Goal: Book appointment/travel/reservation

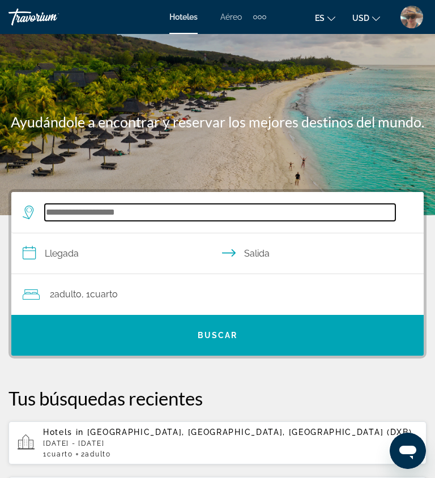
click at [131, 213] on input "Search hotel destination" at bounding box center [220, 212] width 351 height 17
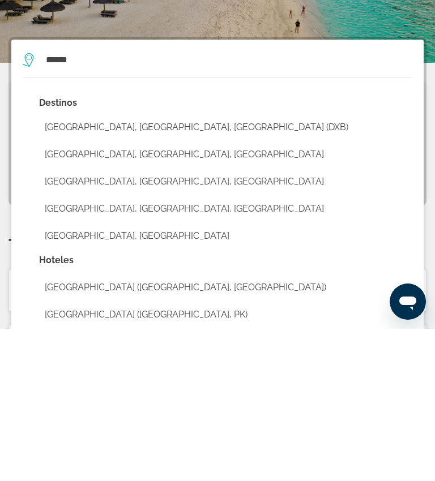
click at [232, 269] on button "Dubai, Dubai Emirate, United Arab Emirates (DXB)" at bounding box center [225, 280] width 373 height 22
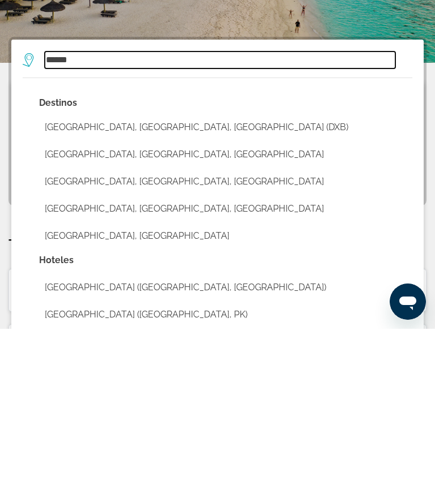
type input "**********"
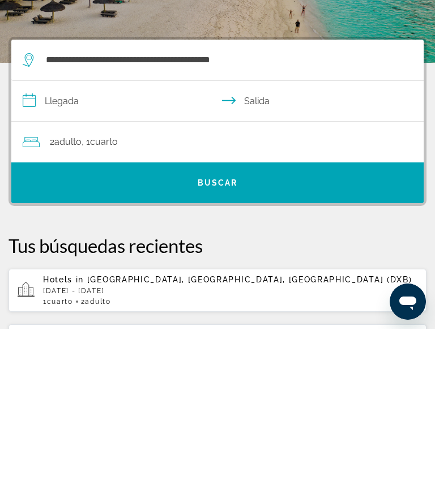
click at [61, 233] on input "**********" at bounding box center [219, 255] width 417 height 44
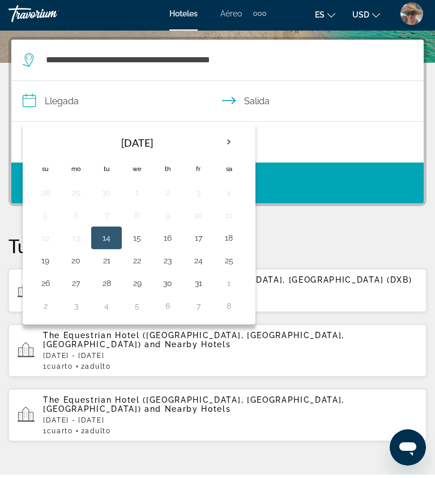
scroll to position [152, 0]
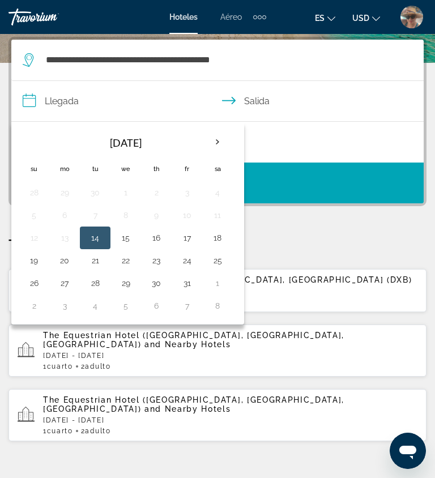
click at [220, 148] on th "Next month" at bounding box center [217, 142] width 31 height 25
click at [216, 142] on th "Next month" at bounding box center [217, 142] width 31 height 25
click at [217, 145] on th "Next month" at bounding box center [217, 142] width 31 height 25
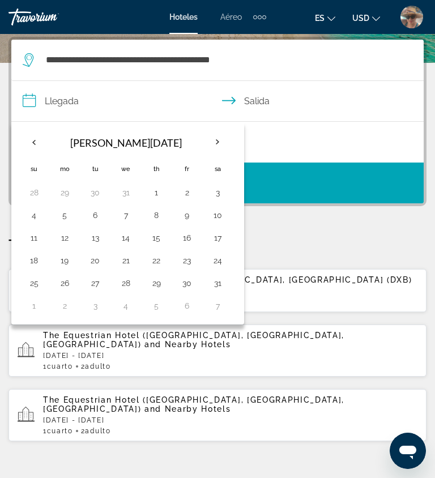
click at [219, 144] on th "Next month" at bounding box center [217, 142] width 31 height 25
click at [223, 146] on th "Next month" at bounding box center [217, 142] width 31 height 25
click at [224, 144] on th "Next month" at bounding box center [217, 142] width 31 height 25
click at [219, 144] on th "Next month" at bounding box center [217, 142] width 31 height 25
click at [189, 193] on button "1" at bounding box center [187, 193] width 18 height 16
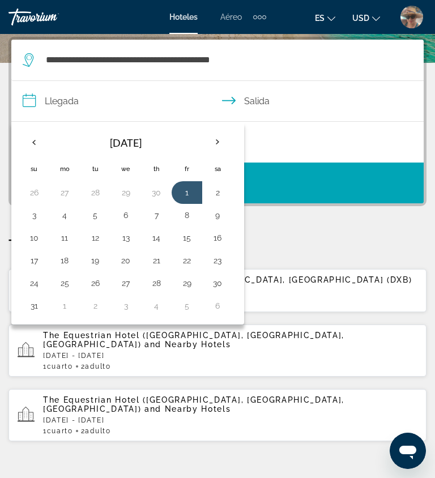
click at [95, 212] on button "5" at bounding box center [95, 215] width 18 height 16
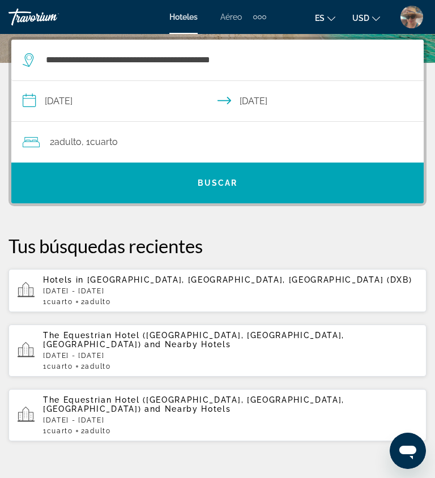
type input "**********"
click at [118, 140] on span "Cuarto" at bounding box center [104, 141] width 28 height 11
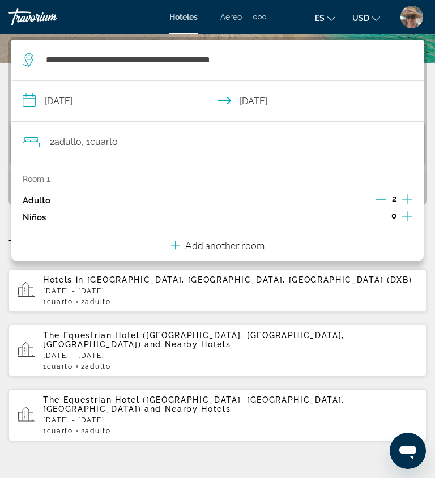
click at [406, 200] on icon "Increment adults" at bounding box center [407, 199] width 10 height 10
click at [182, 249] on div "Add another room" at bounding box center [217, 245] width 93 height 14
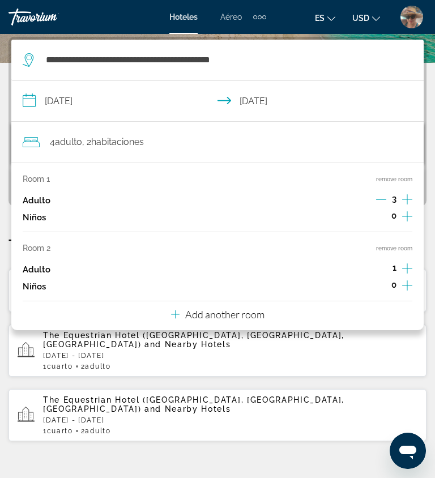
click at [70, 143] on span "Adulto" at bounding box center [68, 141] width 27 height 11
click at [404, 200] on icon "Increment adults" at bounding box center [407, 200] width 10 height 14
click at [376, 204] on icon "Decrement adults" at bounding box center [381, 199] width 10 height 10
click at [405, 270] on icon "Increment adults" at bounding box center [407, 269] width 10 height 14
click at [403, 271] on icon "Increment adults" at bounding box center [407, 268] width 10 height 10
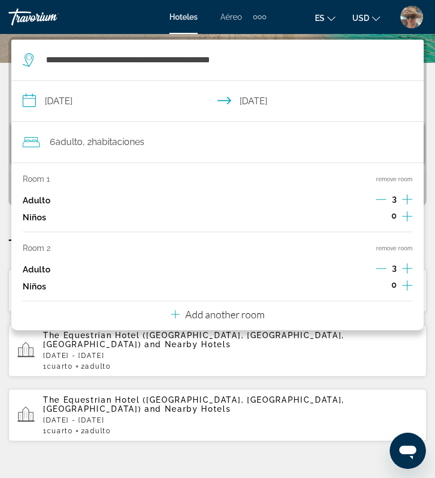
click at [330, 362] on div "1 Cuarto habitaciones 2 Adulto Adulto" at bounding box center [230, 366] width 374 height 8
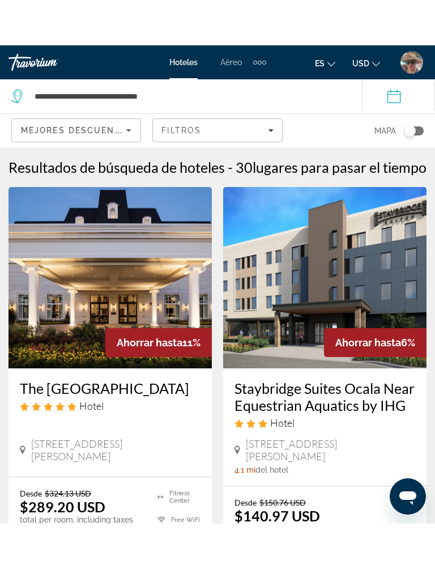
scroll to position [11, 0]
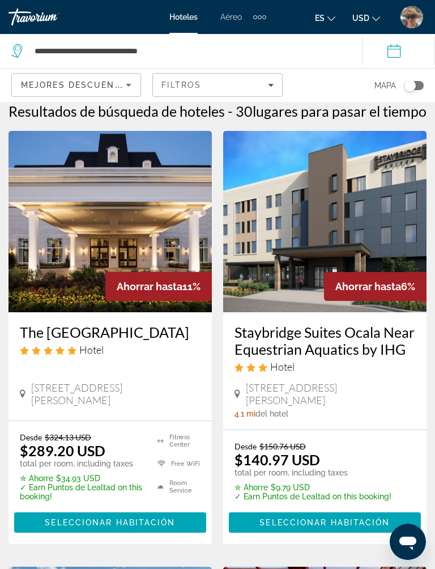
click at [129, 477] on span "Main content" at bounding box center [110, 522] width 192 height 27
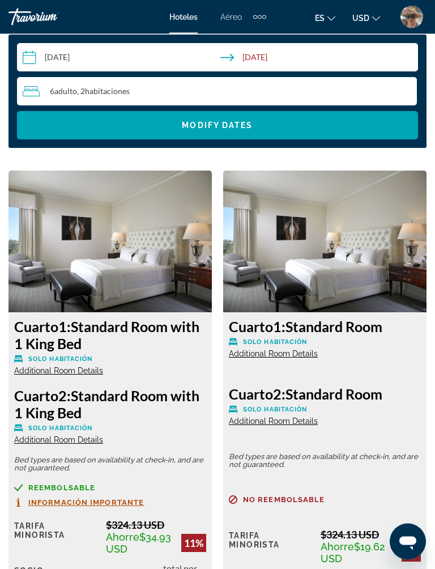
scroll to position [1291, 0]
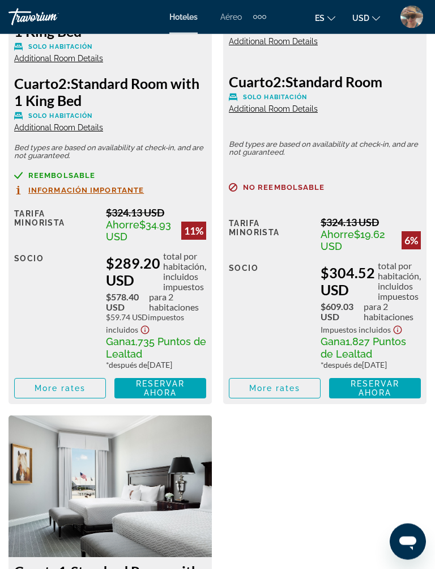
click at [165, 398] on span "Reservar ahora" at bounding box center [160, 388] width 49 height 18
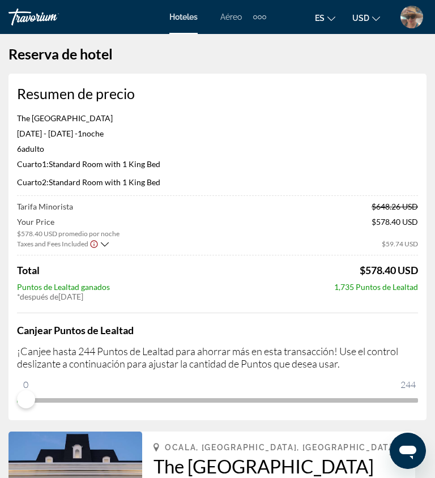
click at [265, 17] on div "Extra navigation items" at bounding box center [264, 17] width 4 height 4
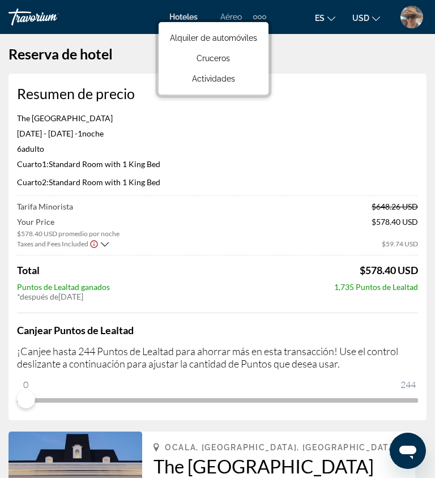
click at [230, 81] on span "Actividades" at bounding box center [213, 78] width 43 height 9
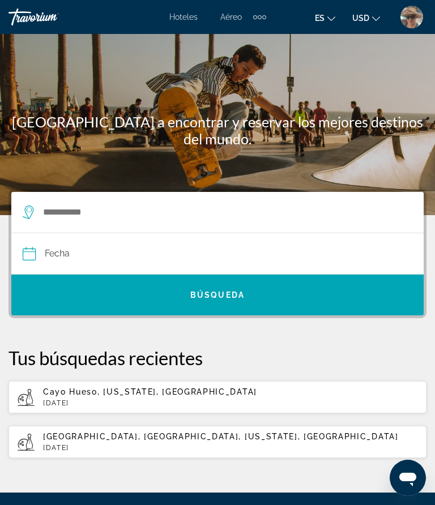
click at [106, 392] on span "Cayo Hueso, Florida, Estados Unidos" at bounding box center [150, 391] width 214 height 9
type input "**********"
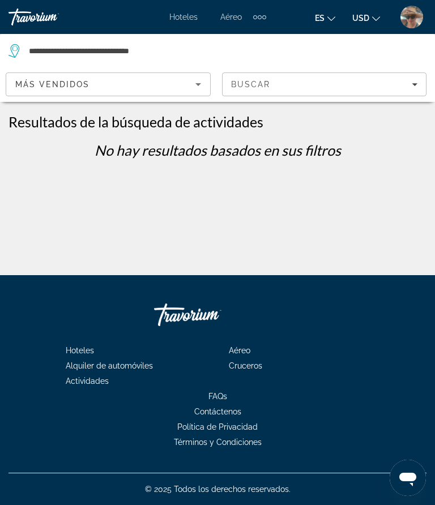
click at [198, 91] on icon "Sort by" at bounding box center [198, 85] width 14 height 14
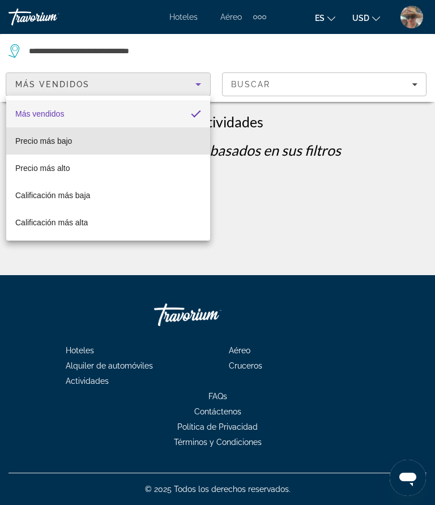
click at [65, 142] on span "Precio más bajo" at bounding box center [43, 140] width 57 height 9
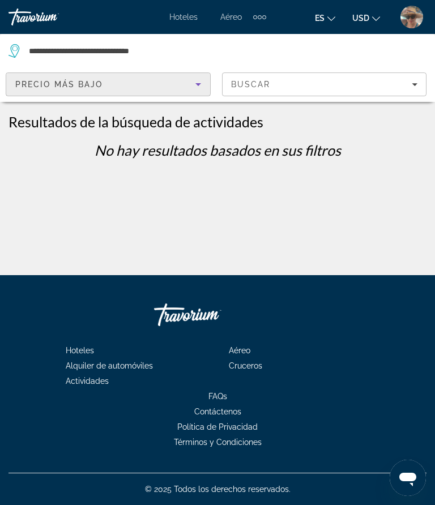
click at [417, 80] on div "Buscar" at bounding box center [324, 84] width 187 height 9
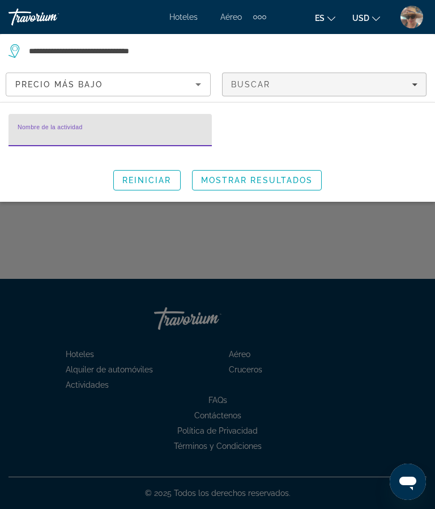
click at [272, 183] on span "Mostrar resultados" at bounding box center [257, 180] width 112 height 9
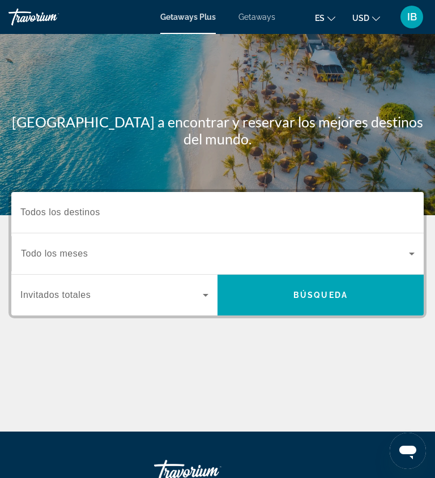
click at [124, 217] on input "Destination Todos los destinos" at bounding box center [217, 213] width 394 height 14
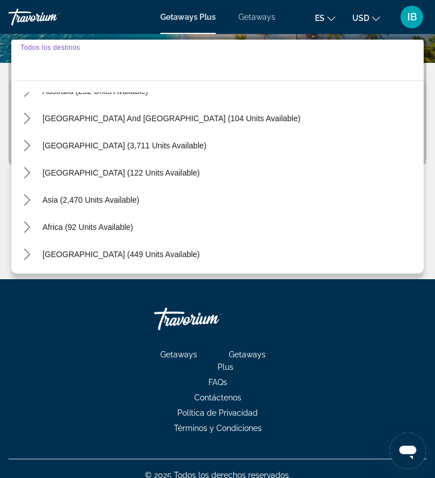
scroll to position [183, 0]
click at [120, 229] on span "Africa (92 units available)" at bounding box center [87, 227] width 91 height 9
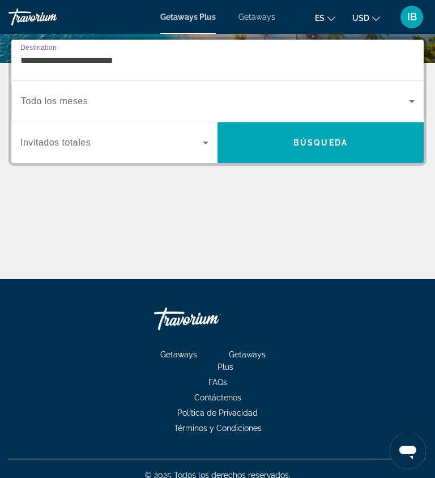
click at [49, 57] on input "**********" at bounding box center [217, 61] width 394 height 14
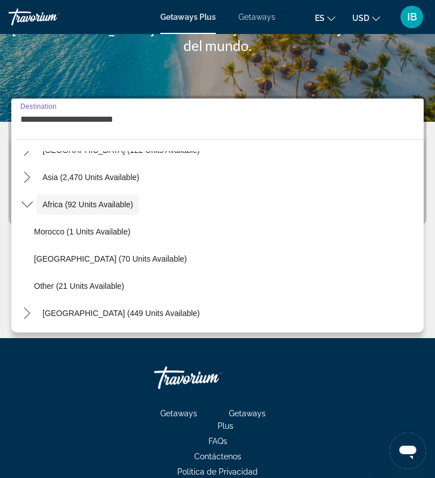
scroll to position [265, 0]
click at [109, 313] on span "[GEOGRAPHIC_DATA] (449 units available)" at bounding box center [120, 313] width 157 height 9
type input "**********"
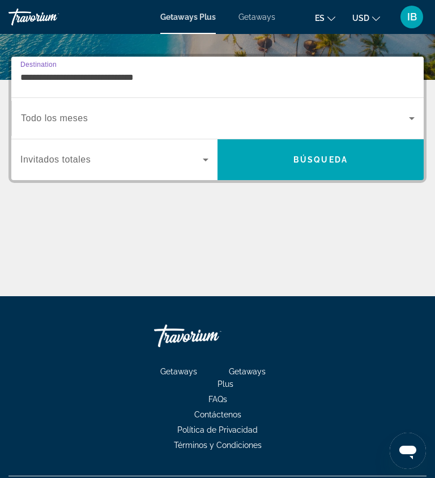
scroll to position [152, 0]
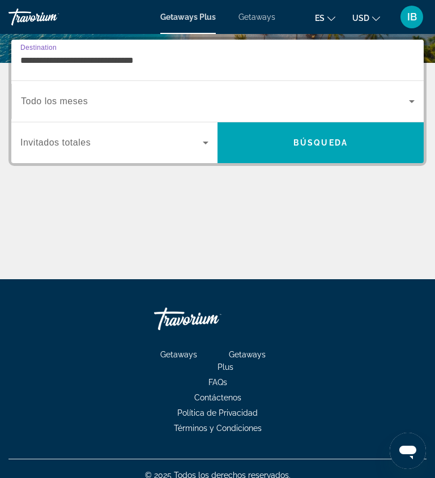
click at [404, 101] on span "Search widget" at bounding box center [215, 102] width 388 height 14
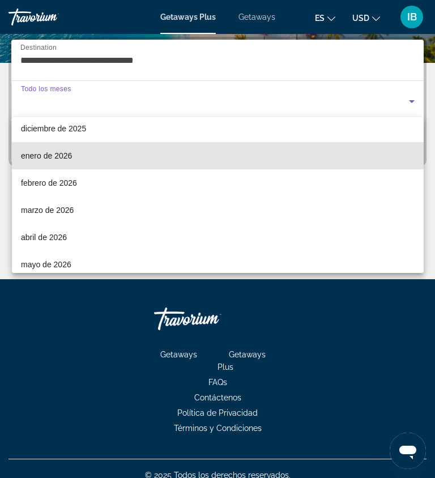
scroll to position [111, 0]
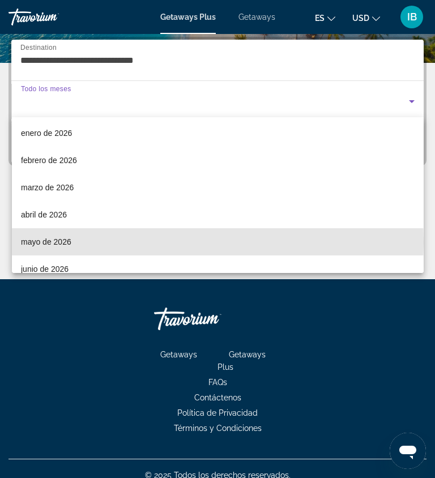
click at [62, 243] on span "mayo de 2026" at bounding box center [46, 242] width 50 height 14
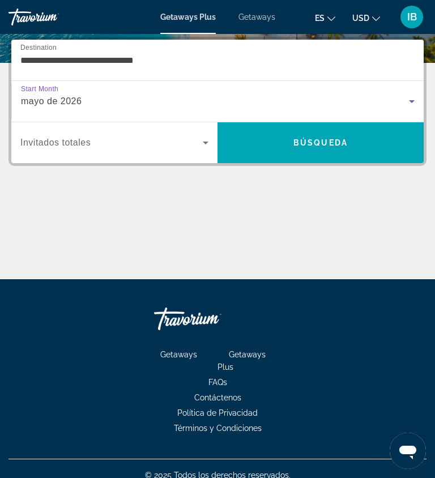
click at [197, 148] on span "Search widget" at bounding box center [111, 143] width 182 height 14
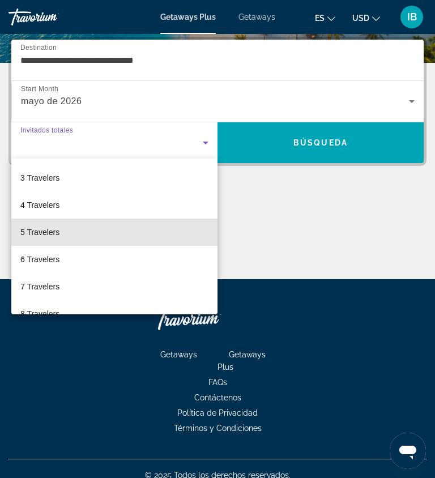
scroll to position [55, 0]
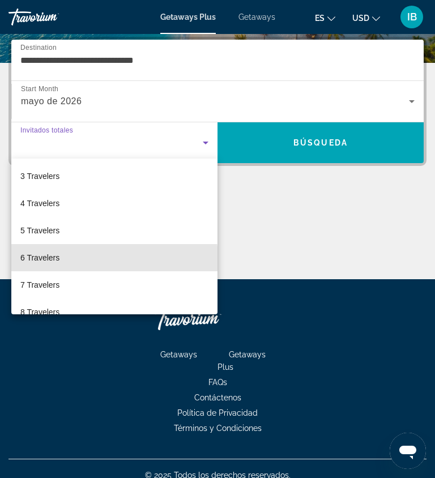
click at [56, 260] on span "6 Travelers" at bounding box center [39, 258] width 39 height 14
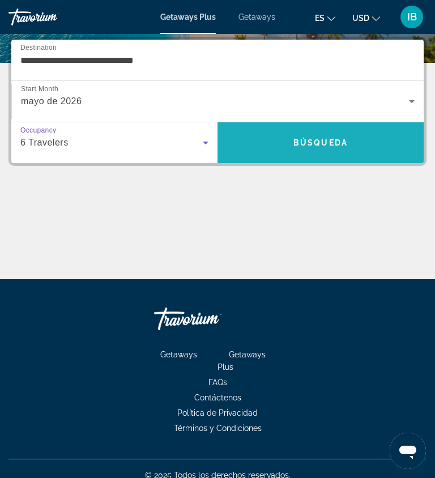
click at [352, 148] on span "Search" at bounding box center [320, 142] width 206 height 27
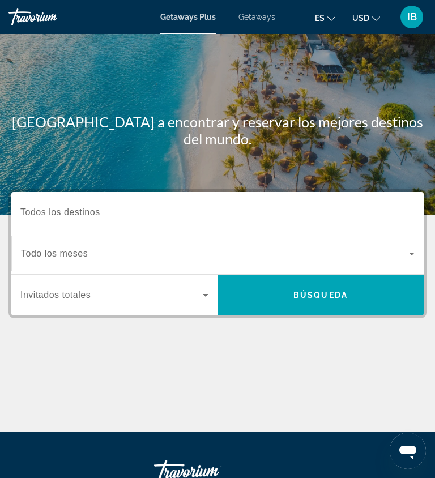
click at [97, 210] on span "Todos los destinos" at bounding box center [60, 212] width 80 height 10
click at [97, 210] on input "Destination Todos los destinos" at bounding box center [217, 213] width 394 height 14
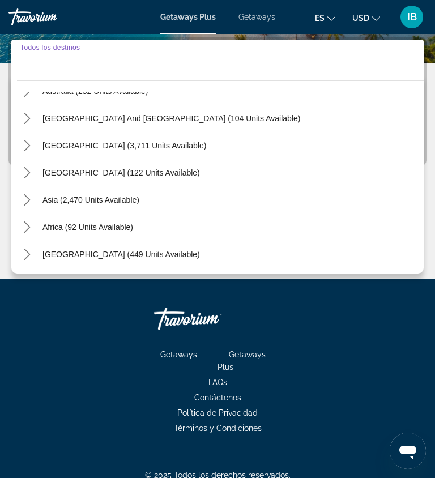
scroll to position [165, 0]
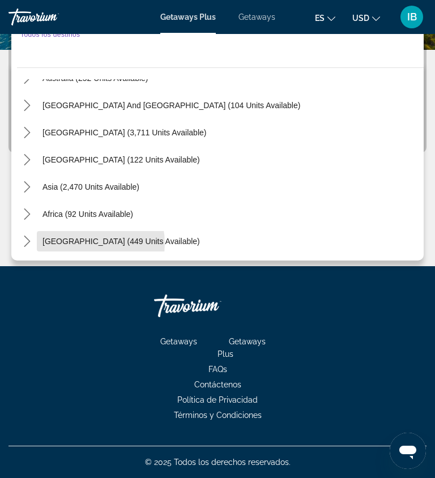
click at [79, 244] on span "[GEOGRAPHIC_DATA] (449 units available)" at bounding box center [120, 241] width 157 height 9
type input "**********"
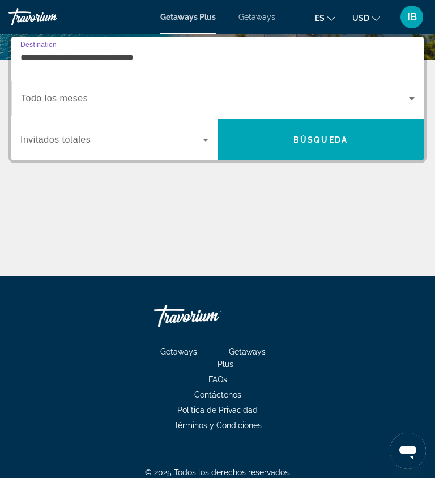
scroll to position [152, 0]
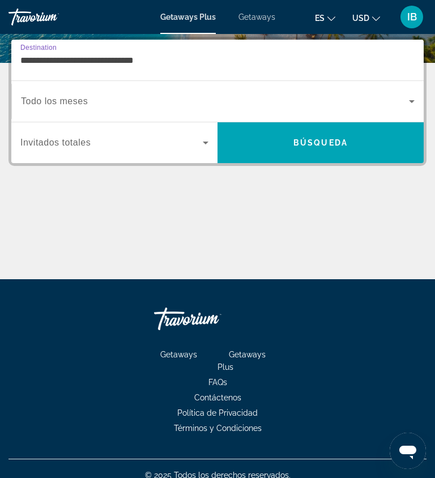
click at [404, 105] on span "Search widget" at bounding box center [215, 102] width 388 height 14
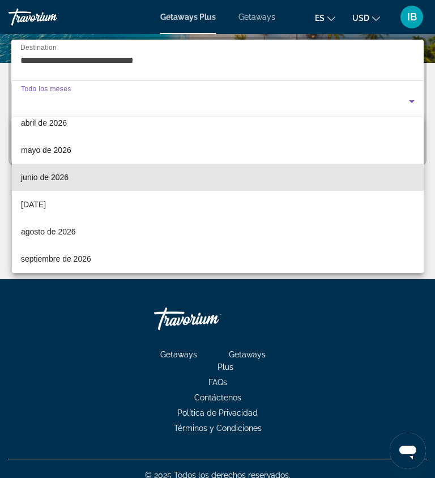
scroll to position [199, 0]
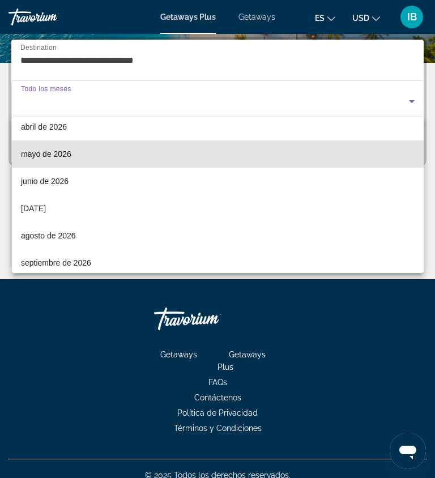
click at [66, 150] on span "mayo de 2026" at bounding box center [46, 154] width 50 height 14
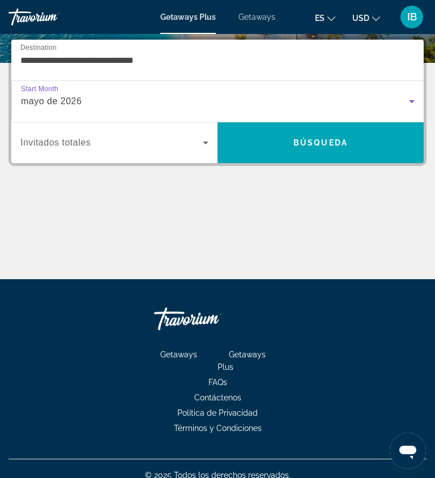
click at [200, 141] on icon "Search widget" at bounding box center [206, 143] width 14 height 14
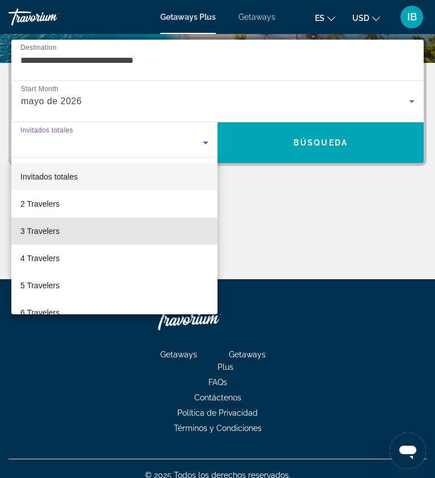
click at [53, 231] on span "3 Travelers" at bounding box center [39, 231] width 39 height 14
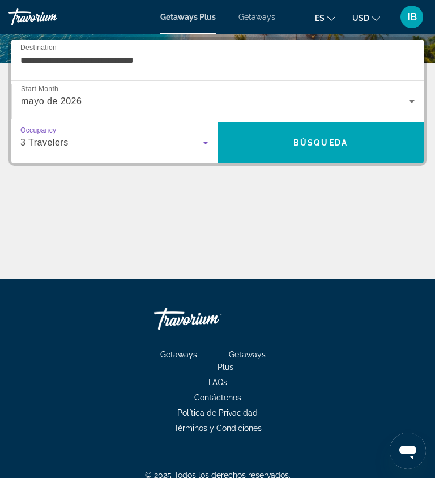
click at [315, 148] on span "Search" at bounding box center [320, 142] width 206 height 27
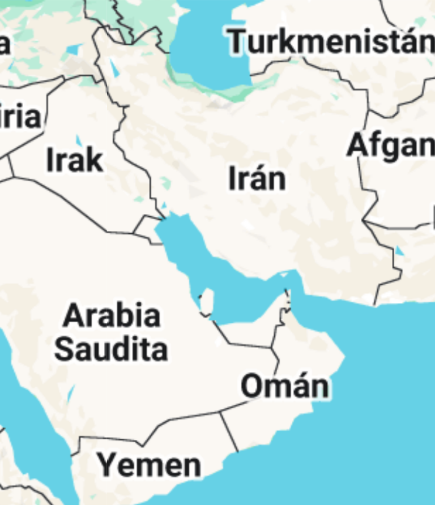
click at [36, 113] on div "Main content" at bounding box center [217, 226] width 418 height 227
click at [24, 113] on div "Main content" at bounding box center [217, 226] width 418 height 227
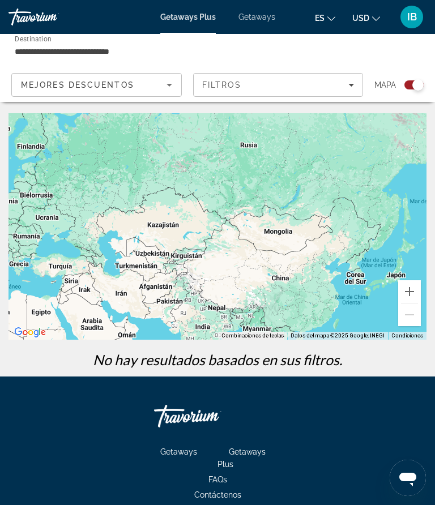
click at [409, 84] on div "Search widget" at bounding box center [413, 84] width 19 height 9
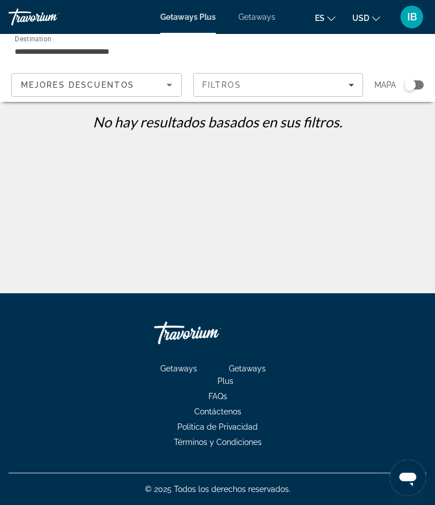
click at [249, 18] on span "Getaways" at bounding box center [256, 16] width 37 height 9
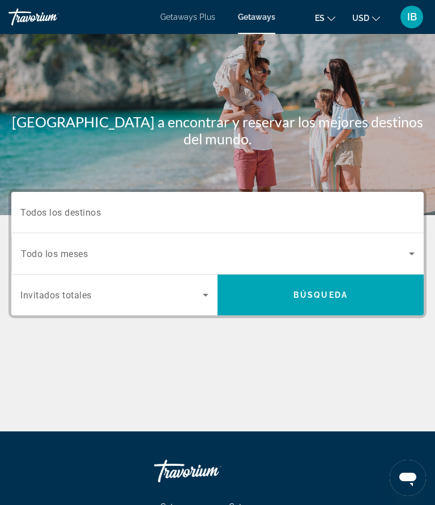
click at [138, 207] on input "Destination Todos los destinos" at bounding box center [217, 213] width 394 height 14
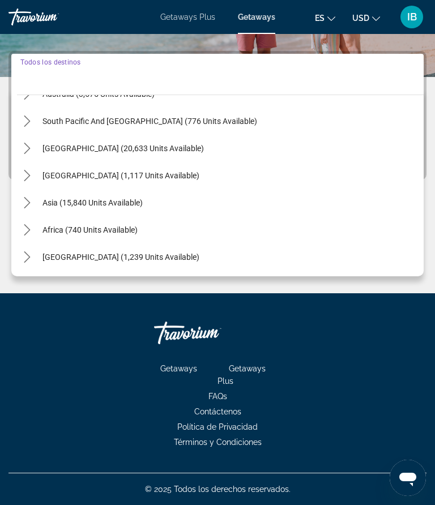
scroll to position [183, 0]
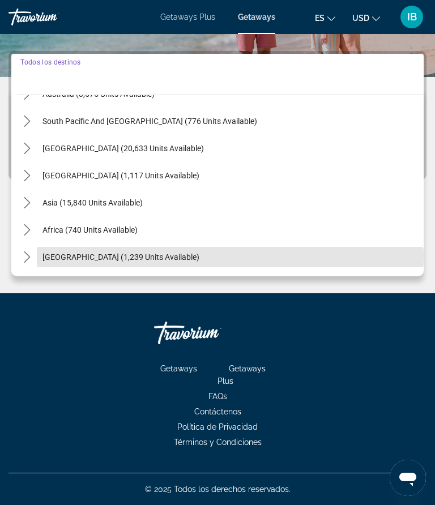
click at [89, 256] on span "[GEOGRAPHIC_DATA] (1,239 units available)" at bounding box center [120, 257] width 157 height 9
type input "**********"
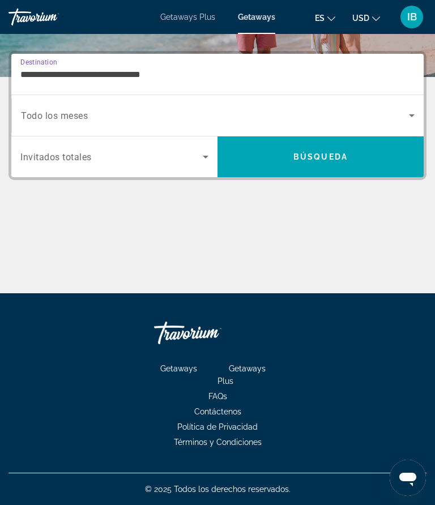
click at [404, 118] on span "Search widget" at bounding box center [215, 116] width 388 height 14
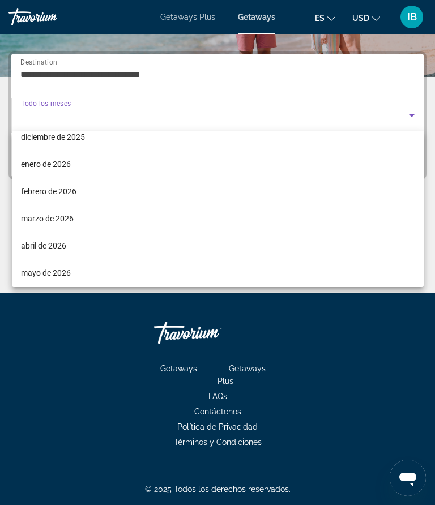
scroll to position [95, 0]
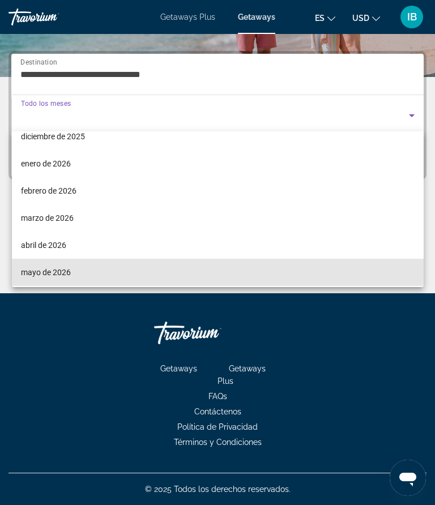
click at [66, 274] on span "mayo de 2026" at bounding box center [46, 273] width 50 height 14
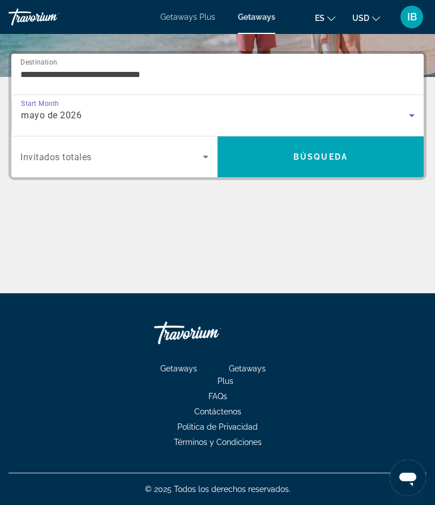
click at [196, 163] on span "Search widget" at bounding box center [111, 157] width 182 height 14
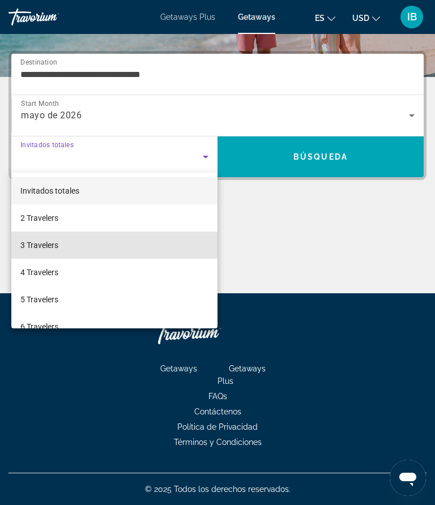
click at [53, 244] on span "3 Travelers" at bounding box center [39, 245] width 38 height 14
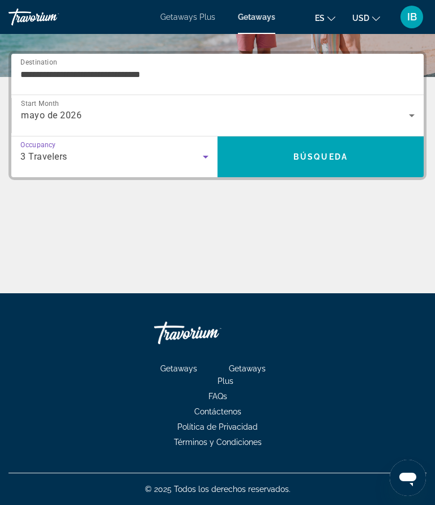
click at [340, 164] on span "Search" at bounding box center [320, 156] width 206 height 27
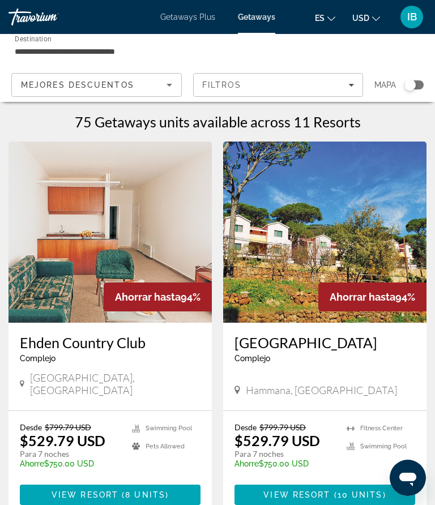
click at [106, 46] on input "**********" at bounding box center [147, 52] width 264 height 14
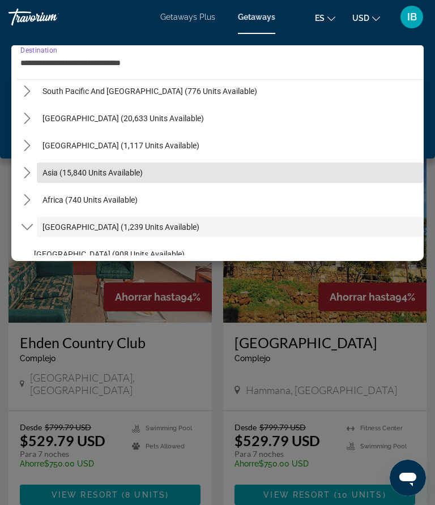
scroll to position [199, 0]
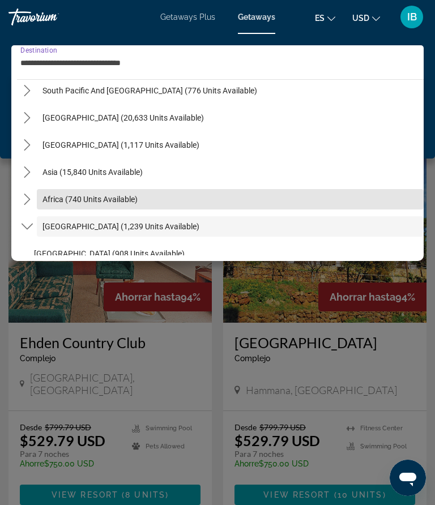
click at [127, 201] on span "Africa (740 units available)" at bounding box center [89, 199] width 95 height 9
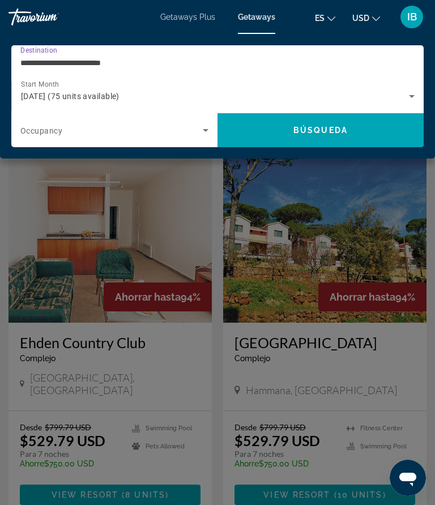
click at [194, 135] on span "Search widget" at bounding box center [111, 130] width 182 height 14
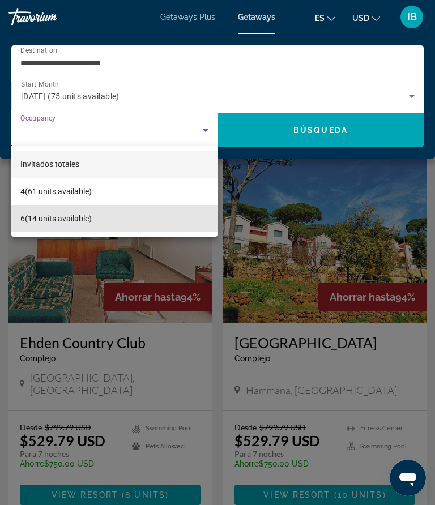
click at [87, 220] on span "6 (14 units available)" at bounding box center [55, 219] width 71 height 14
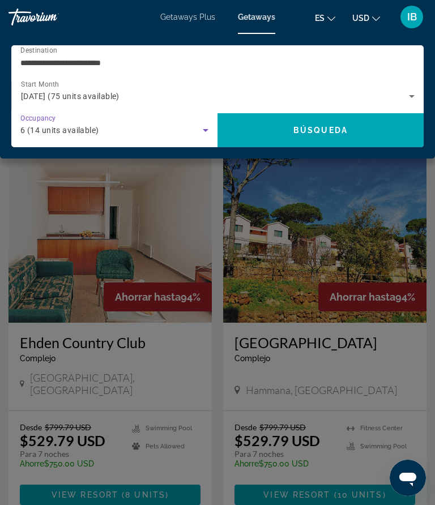
click at [332, 130] on span "Búsqueda" at bounding box center [320, 130] width 54 height 9
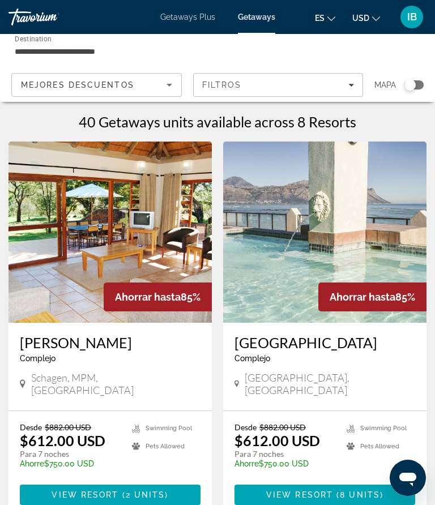
click at [29, 53] on input "**********" at bounding box center [147, 52] width 264 height 14
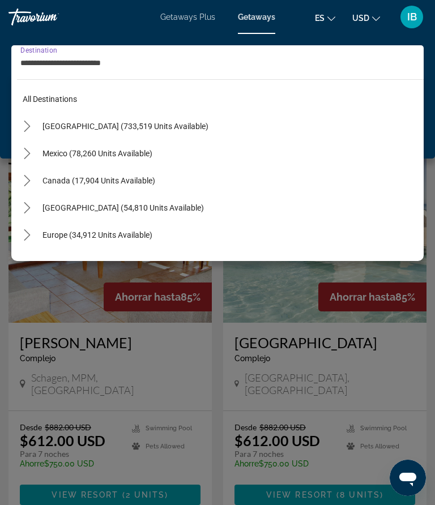
scroll to position [231, 0]
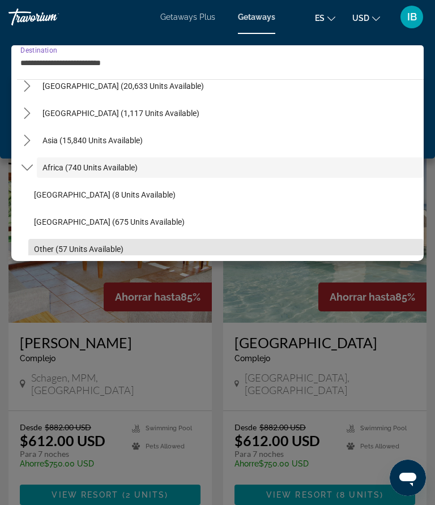
click at [52, 250] on span "Other (57 units available)" at bounding box center [78, 249] width 89 height 9
type input "**********"
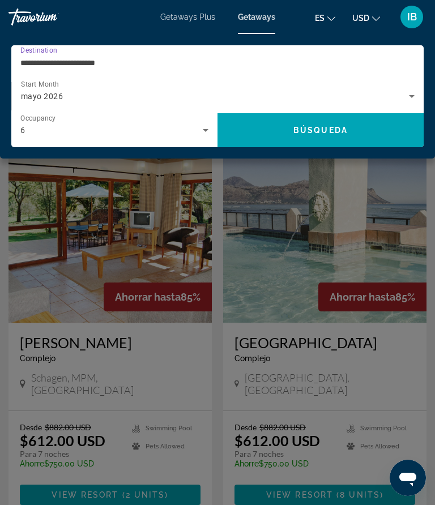
click at [310, 146] on span "Search" at bounding box center [320, 130] width 206 height 34
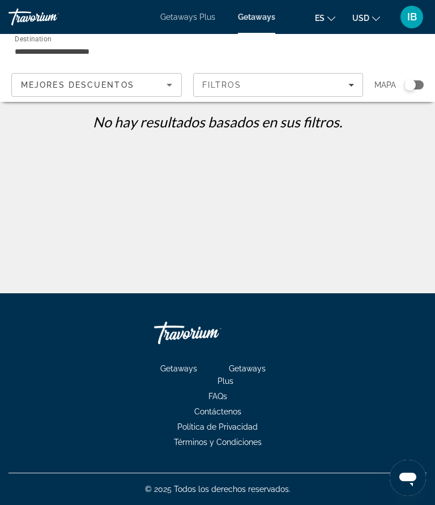
click at [190, 16] on span "Getaways Plus" at bounding box center [187, 16] width 55 height 9
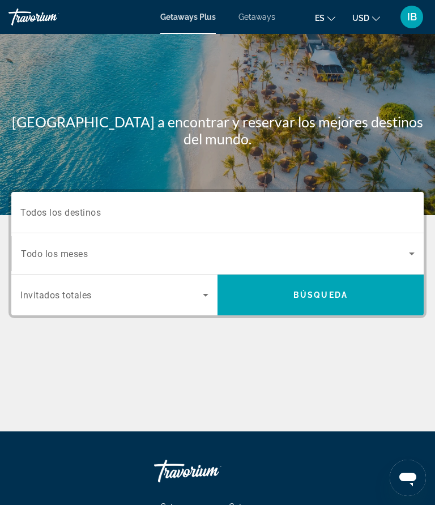
click at [204, 298] on icon "Search widget" at bounding box center [206, 295] width 14 height 14
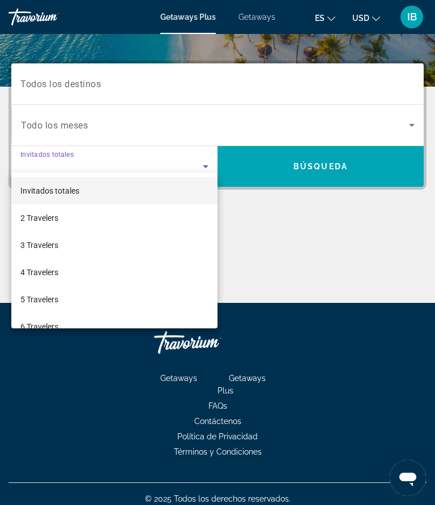
scroll to position [138, 0]
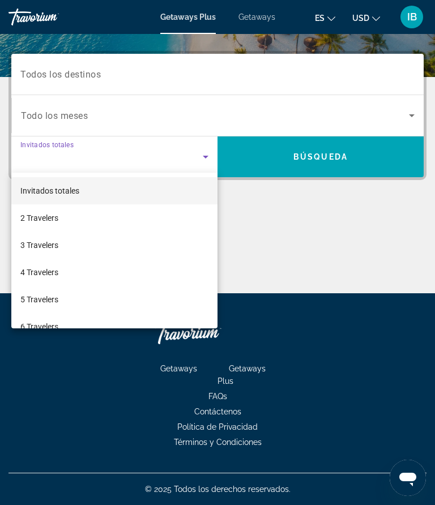
click at [40, 247] on span "3 Travelers" at bounding box center [39, 245] width 38 height 14
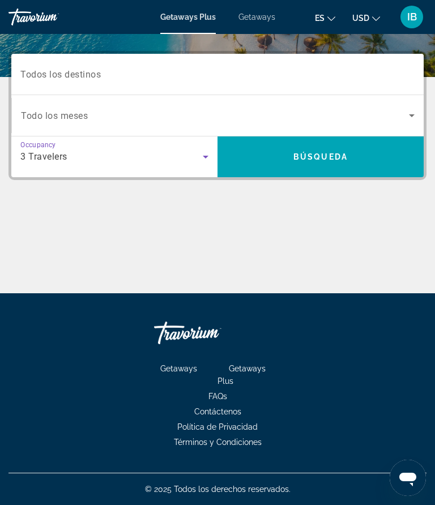
click at [294, 160] on span "Búsqueda" at bounding box center [320, 156] width 54 height 9
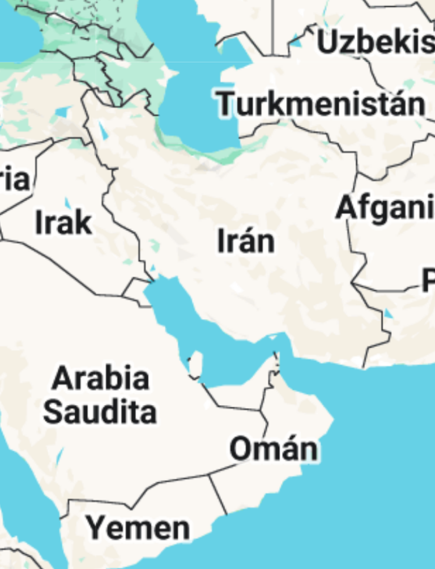
click at [37, 113] on div "Para activar la función de arrastrar con el teclado, presiona Alt + Intro. Una …" at bounding box center [217, 226] width 418 height 227
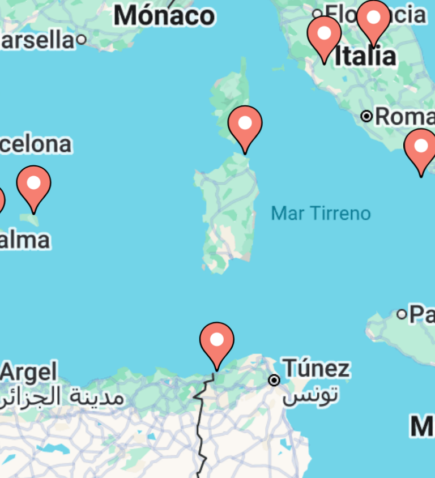
type input "**********"
